Goal: Task Accomplishment & Management: Use online tool/utility

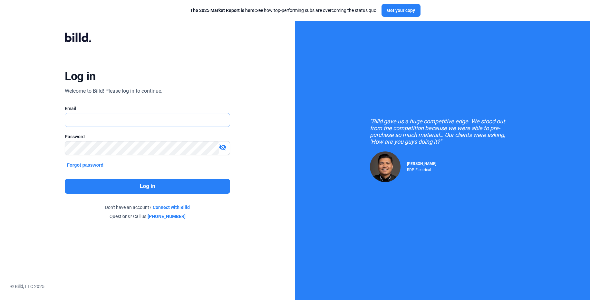
click at [214, 119] on input "text" at bounding box center [144, 119] width 158 height 13
type input "[PERSON_NAME][EMAIL_ADDRESS][PERSON_NAME][DOMAIN_NAME]"
click at [150, 178] on div "Log in Welcome to Billd! Please log in to continue. Email [PERSON_NAME][EMAIL_A…" at bounding box center [147, 126] width 212 height 210
click at [149, 183] on button "Log in" at bounding box center [147, 186] width 165 height 15
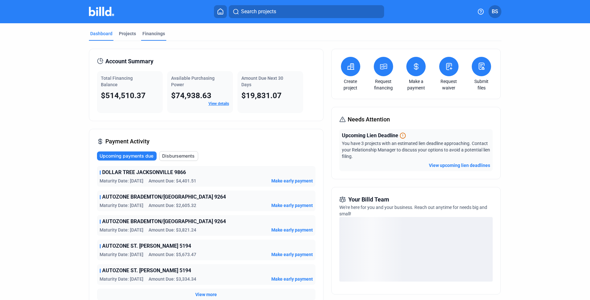
click at [148, 33] on div "Financings" at bounding box center [154, 33] width 23 height 6
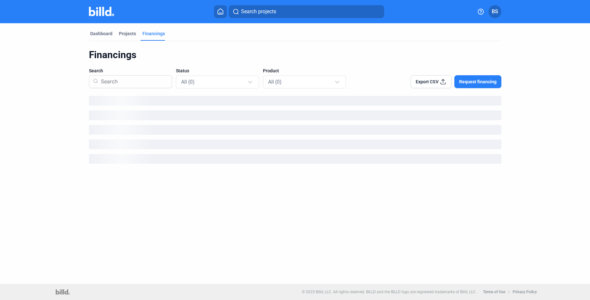
click at [465, 78] on button "Request financing" at bounding box center [478, 81] width 47 height 13
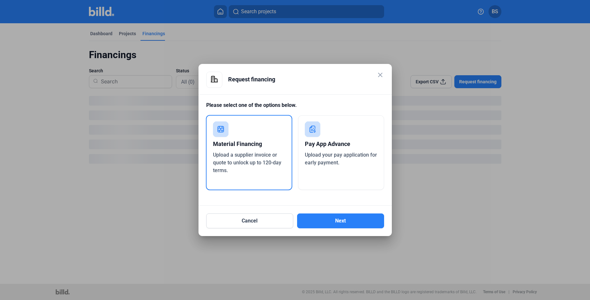
click at [480, 16] on div at bounding box center [295, 150] width 590 height 300
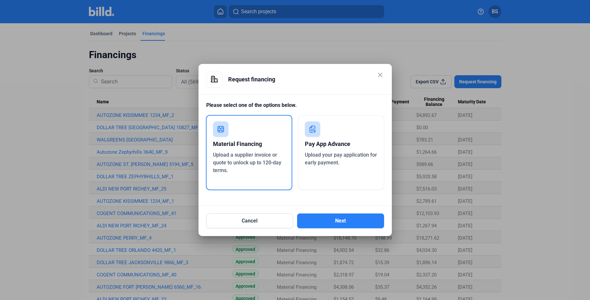
click at [479, 13] on div at bounding box center [295, 150] width 590 height 300
click at [377, 76] on mat-icon "close" at bounding box center [381, 75] width 8 height 8
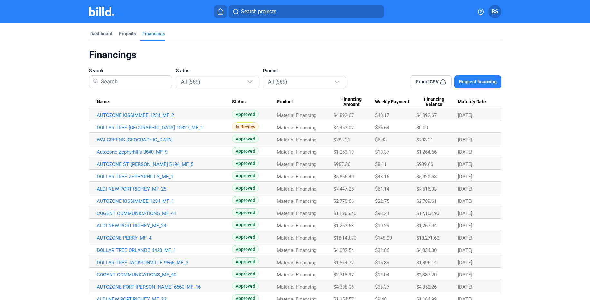
click at [479, 10] on icon at bounding box center [481, 11] width 6 height 6
click at [450, 25] on button "Help Center" at bounding box center [446, 26] width 70 height 13
